Goal: Task Accomplishment & Management: Manage account settings

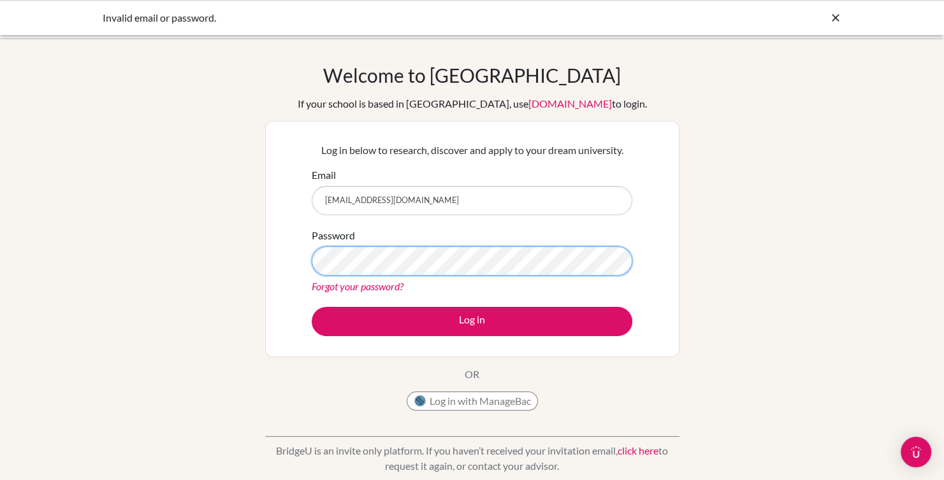
click at [312, 307] on button "Log in" at bounding box center [472, 321] width 321 height 29
click at [446, 205] on input "genesismichellegomezferrera@gmail.com" at bounding box center [472, 200] width 321 height 29
click at [446, 203] on input "genesismichellegomezferrera@gmail.com" at bounding box center [472, 200] width 321 height 29
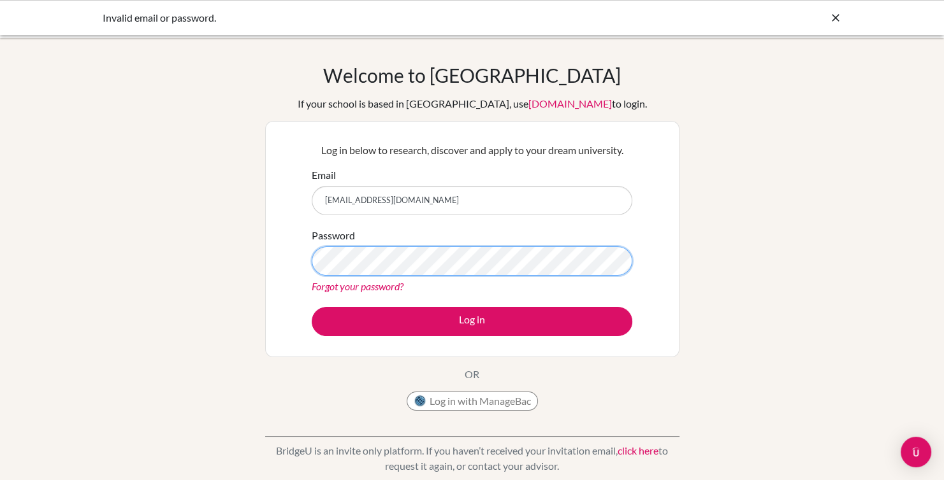
click at [312, 307] on button "Log in" at bounding box center [472, 321] width 321 height 29
click at [377, 294] on form "Email [EMAIL_ADDRESS][DOMAIN_NAME] Password Forgot your password? Log in" at bounding box center [472, 252] width 321 height 169
click at [386, 284] on link "Forgot your password?" at bounding box center [358, 286] width 92 height 12
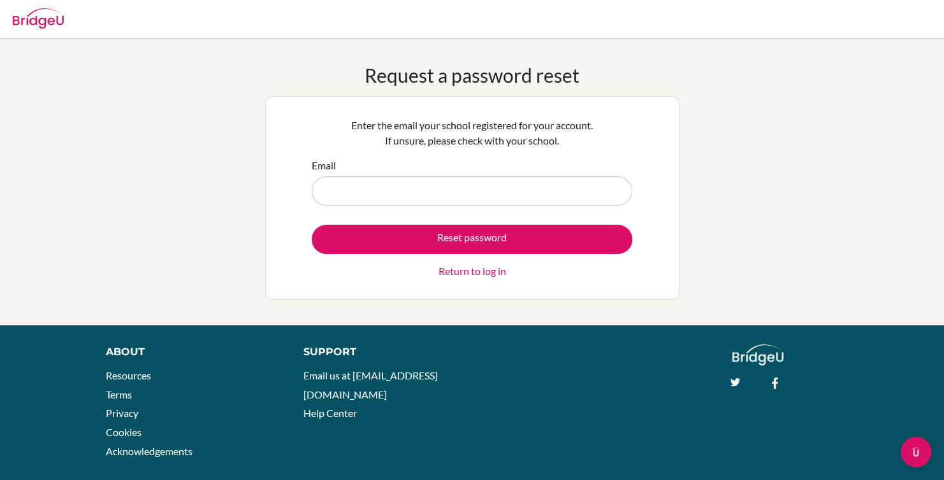
click at [495, 187] on input "Email" at bounding box center [472, 191] width 321 height 29
type input "[EMAIL_ADDRESS][DOMAIN_NAME]"
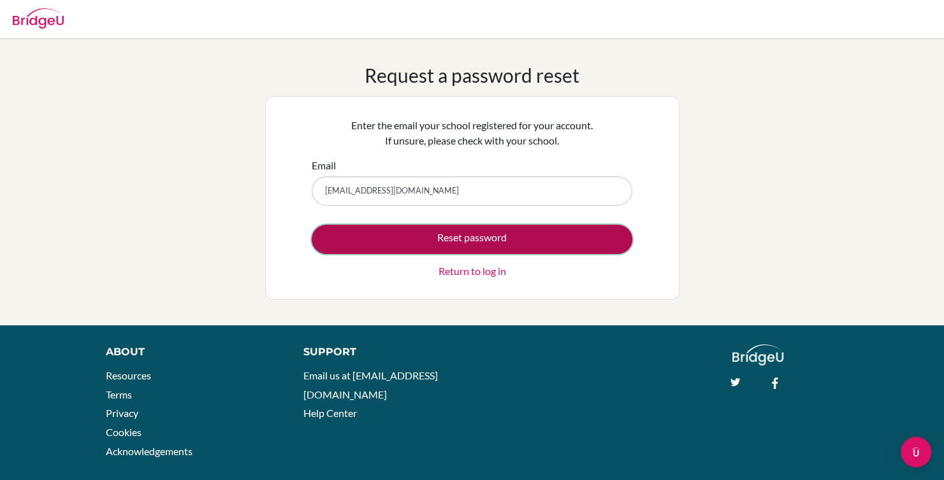
click at [466, 238] on button "Reset password" at bounding box center [472, 239] width 321 height 29
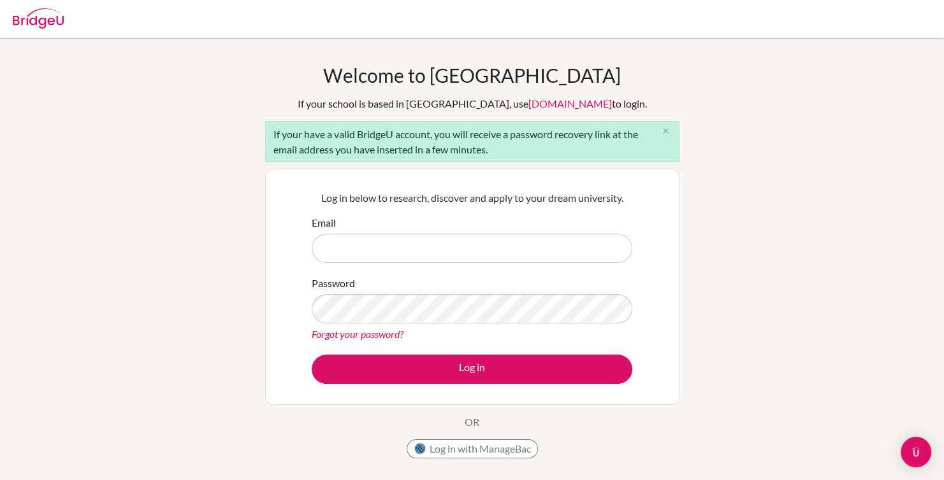
click at [397, 263] on form "Email Password Forgot your password? Log in" at bounding box center [472, 299] width 321 height 169
click at [402, 250] on input "Email" at bounding box center [472, 248] width 321 height 29
type input "[EMAIL_ADDRESS][DOMAIN_NAME]"
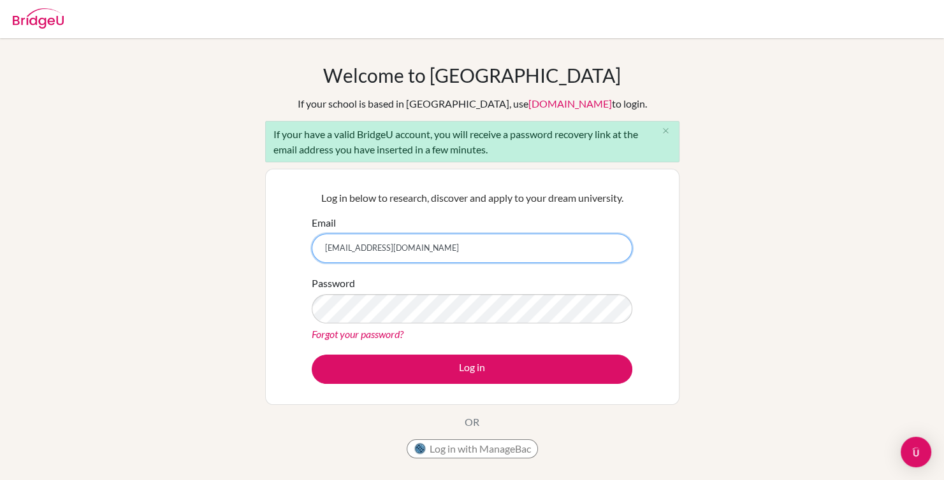
click at [408, 249] on input "[EMAIL_ADDRESS][DOMAIN_NAME]" at bounding box center [472, 248] width 321 height 29
click at [427, 257] on input "[EMAIL_ADDRESS][DOMAIN_NAME]" at bounding box center [472, 248] width 321 height 29
click at [668, 133] on icon "close" at bounding box center [666, 131] width 10 height 10
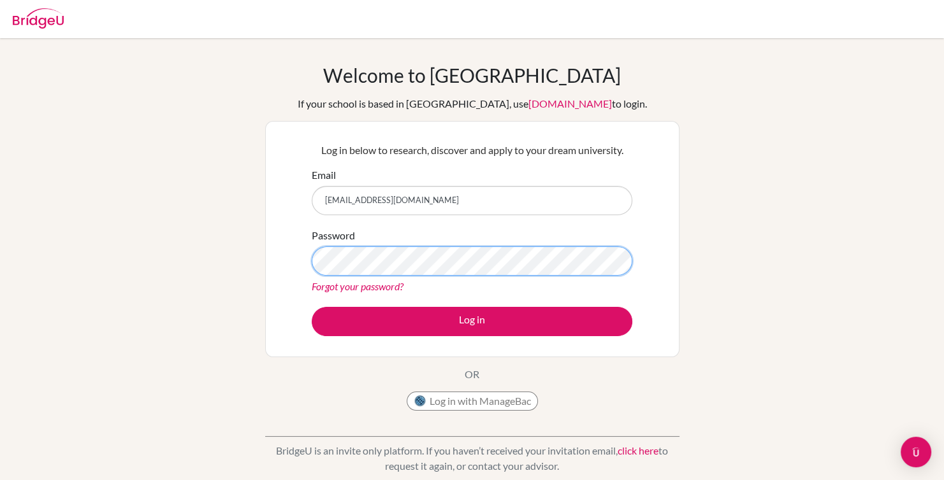
click at [312, 307] on button "Log in" at bounding box center [472, 321] width 321 height 29
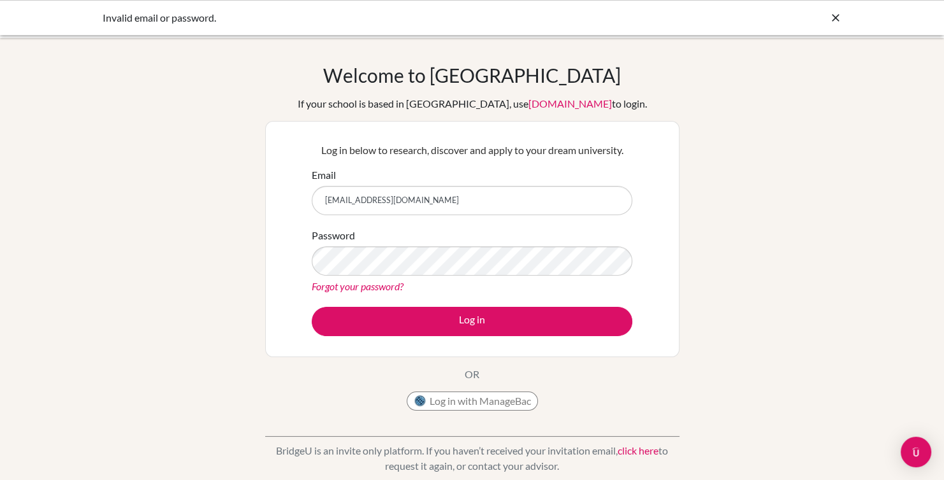
click at [312, 307] on button "Log in" at bounding box center [472, 321] width 321 height 29
click at [484, 198] on input "[EMAIL_ADDRESS][DOMAIN_NAME]" at bounding box center [472, 200] width 321 height 29
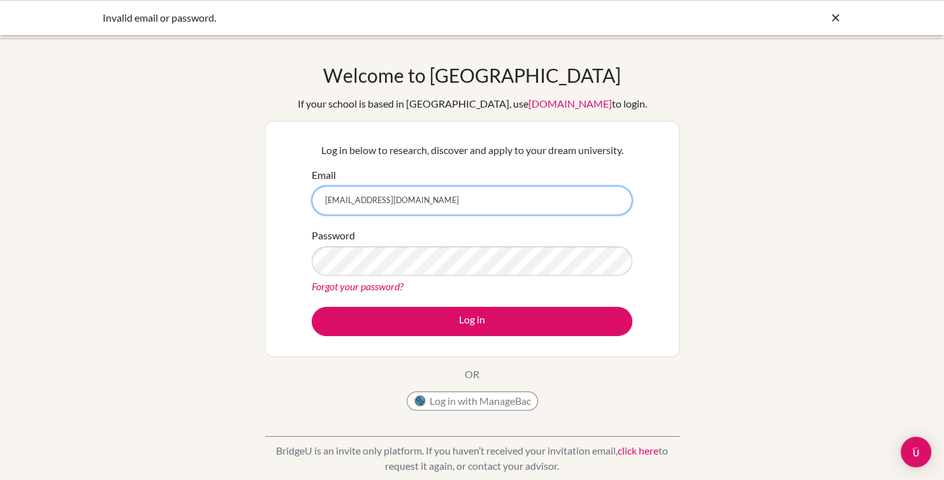
click at [484, 198] on input "[EMAIL_ADDRESS][DOMAIN_NAME]" at bounding box center [472, 200] width 321 height 29
type input "[EMAIL_ADDRESS][DOMAIN_NAME]"
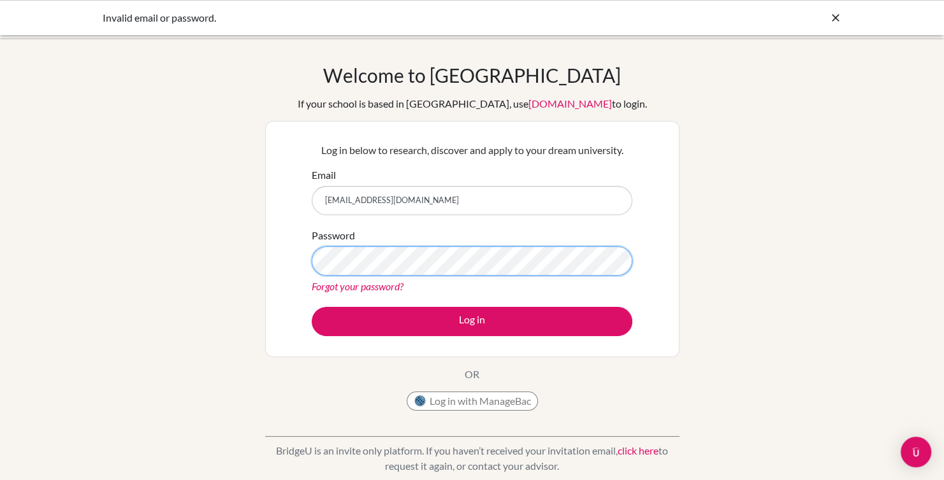
click at [312, 307] on button "Log in" at bounding box center [472, 321] width 321 height 29
